Goal: Use online tool/utility

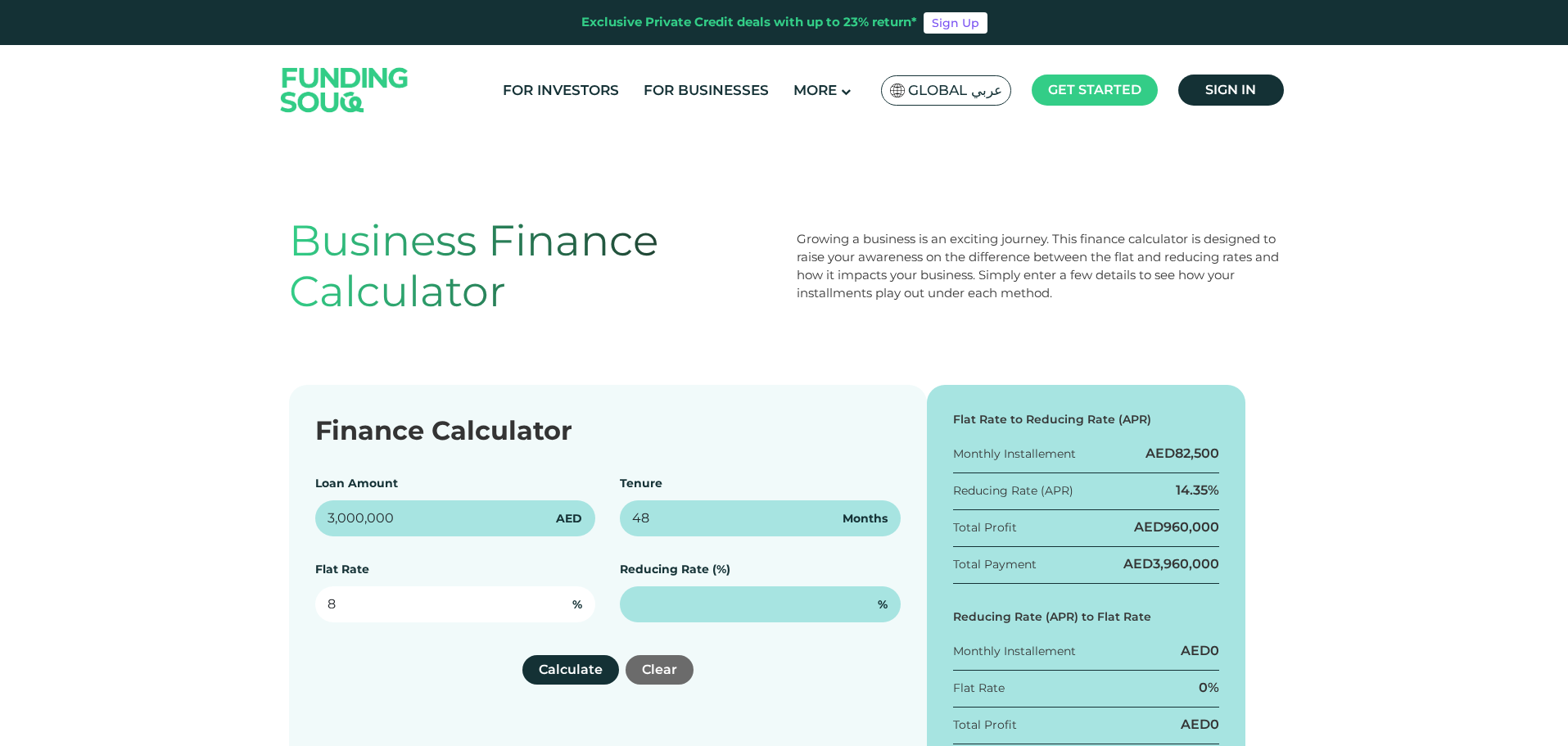
drag, startPoint x: 310, startPoint y: 606, endPoint x: 275, endPoint y: 606, distance: 35.0
click at [275, 606] on div "Finance Calculator Loan Amount 3,000,000 AED Tenure 48 Months Flat Rate 8 % Red…" at bounding box center [784, 600] width 1568 height 431
type input "8%"
click at [581, 673] on button "Calculate" at bounding box center [570, 670] width 97 height 29
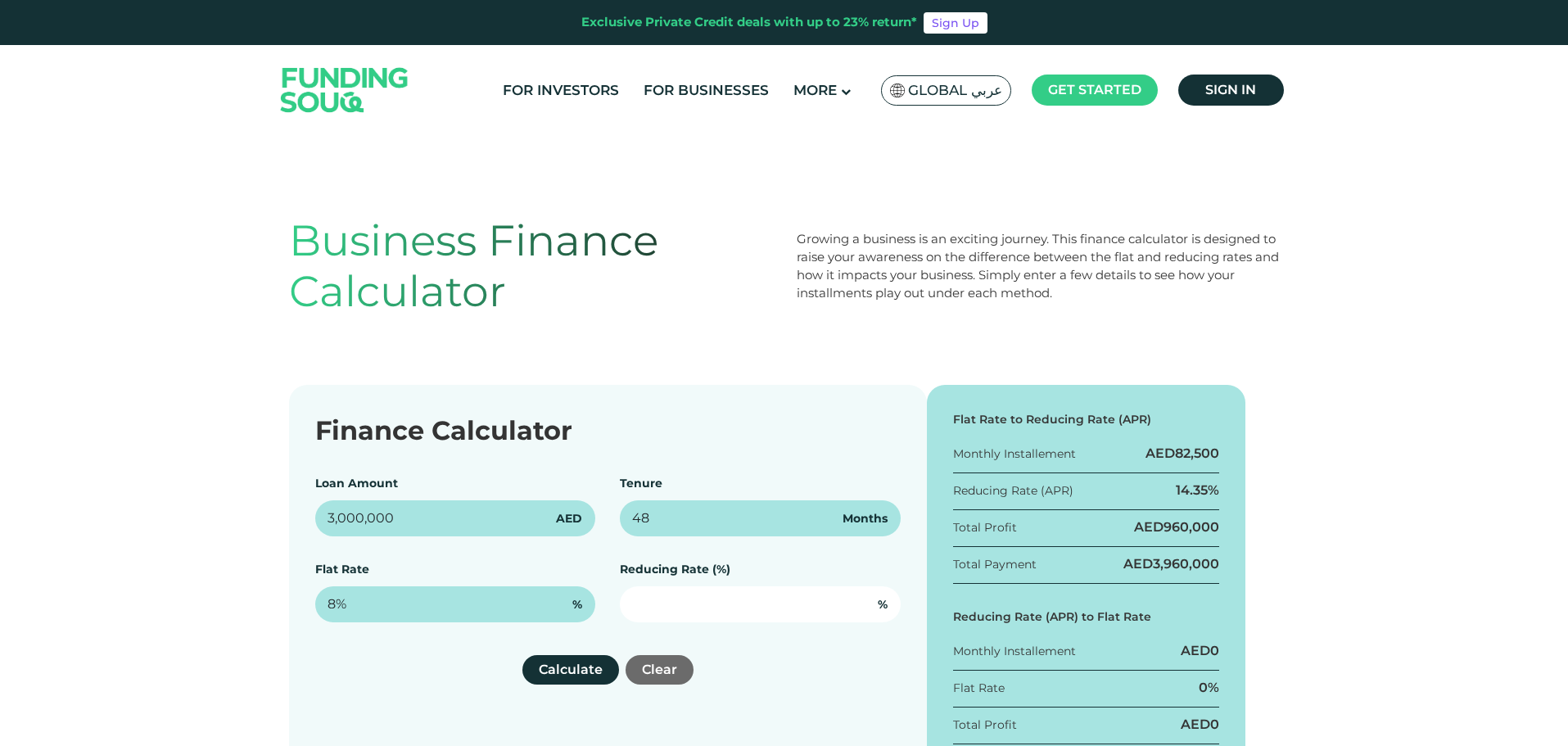
click at [667, 610] on input "text" at bounding box center [760, 605] width 281 height 36
click at [540, 672] on button "Calculate" at bounding box center [570, 670] width 97 height 29
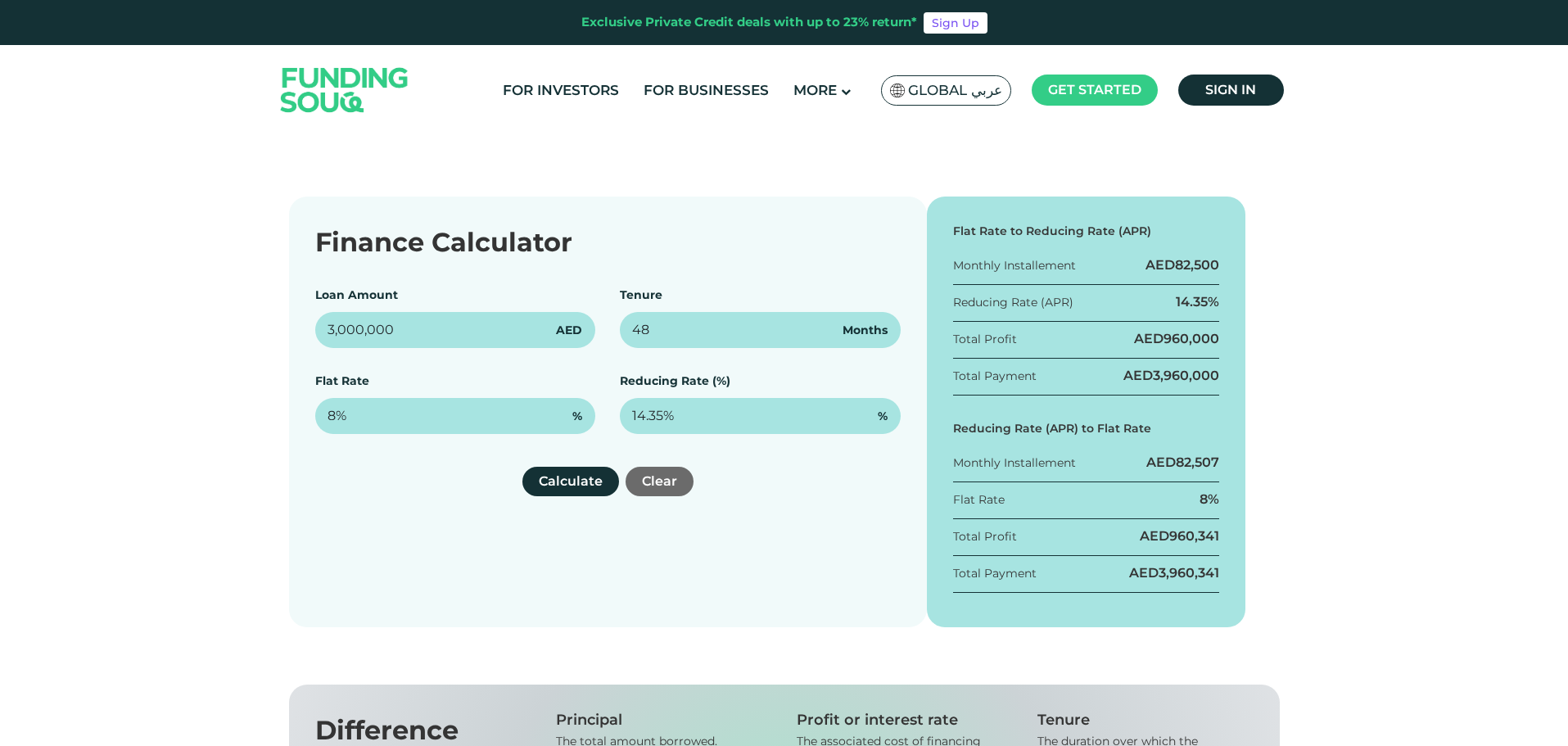
scroll to position [218, 0]
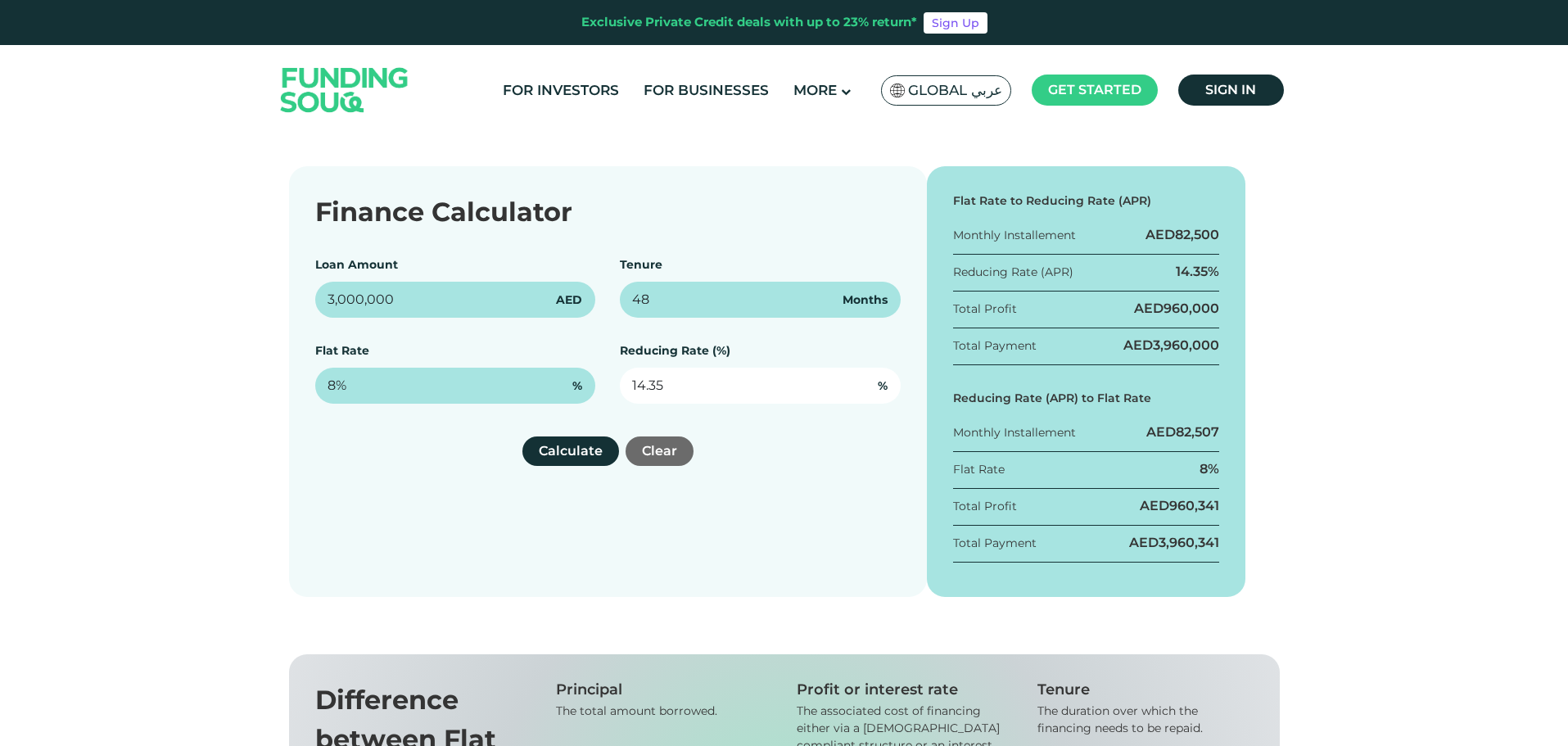
click at [663, 393] on input "14.35" at bounding box center [760, 385] width 281 height 36
click at [574, 453] on button "Calculate" at bounding box center [570, 451] width 97 height 29
click at [661, 385] on input "14.36" at bounding box center [760, 385] width 281 height 36
type input "14.355%"
click at [557, 445] on button "Calculate" at bounding box center [570, 451] width 97 height 29
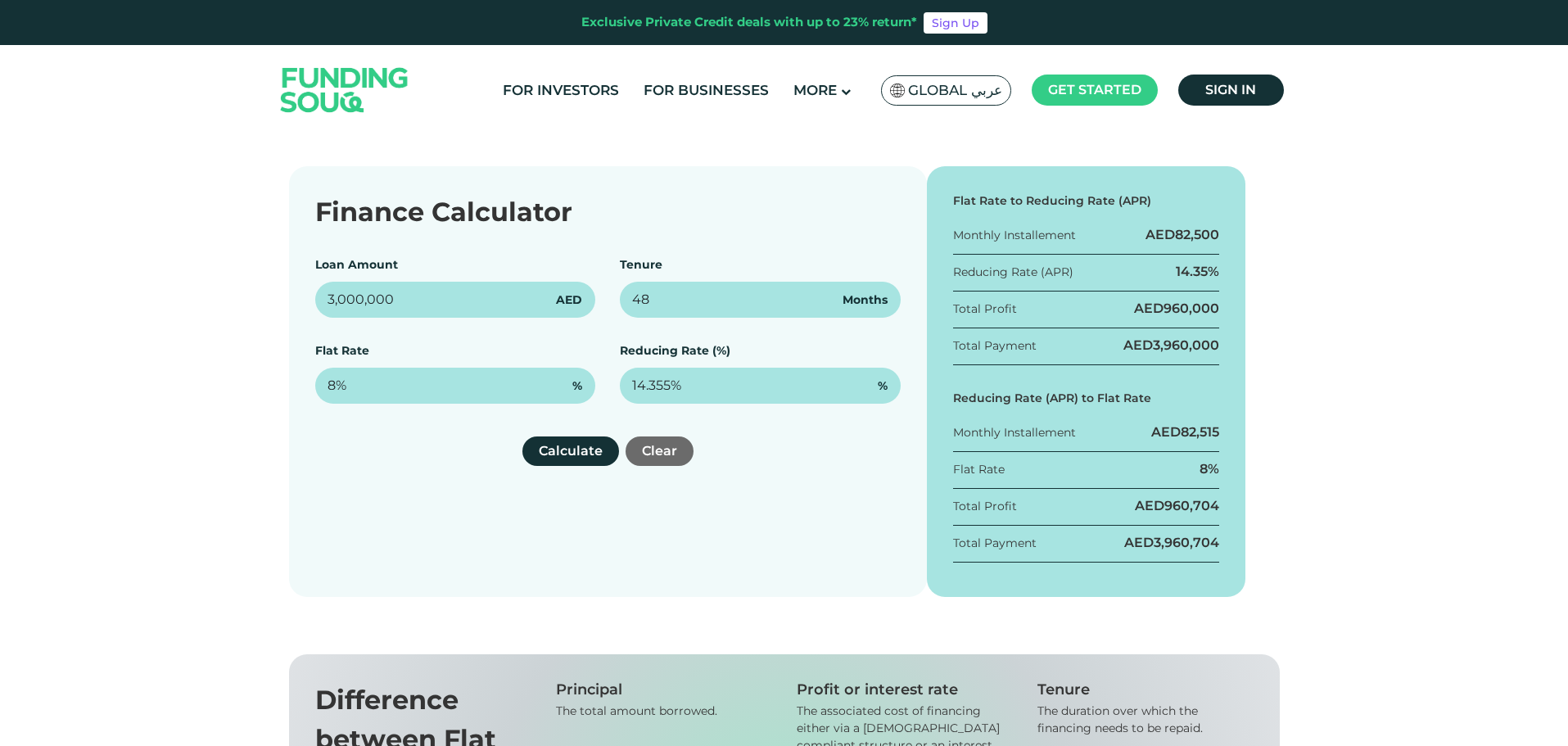
click at [852, 516] on div "Finance Calculator Loan Amount 3,000,000 AED Tenure 48 Months Flat Rate 8% % Re…" at bounding box center [608, 381] width 638 height 431
click at [1376, 324] on div "Finance Calculator Loan Amount 3,000,000 AED Tenure 48 Months Flat Rate 8% % Re…" at bounding box center [784, 381] width 1568 height 431
